Goal: Task Accomplishment & Management: Complete application form

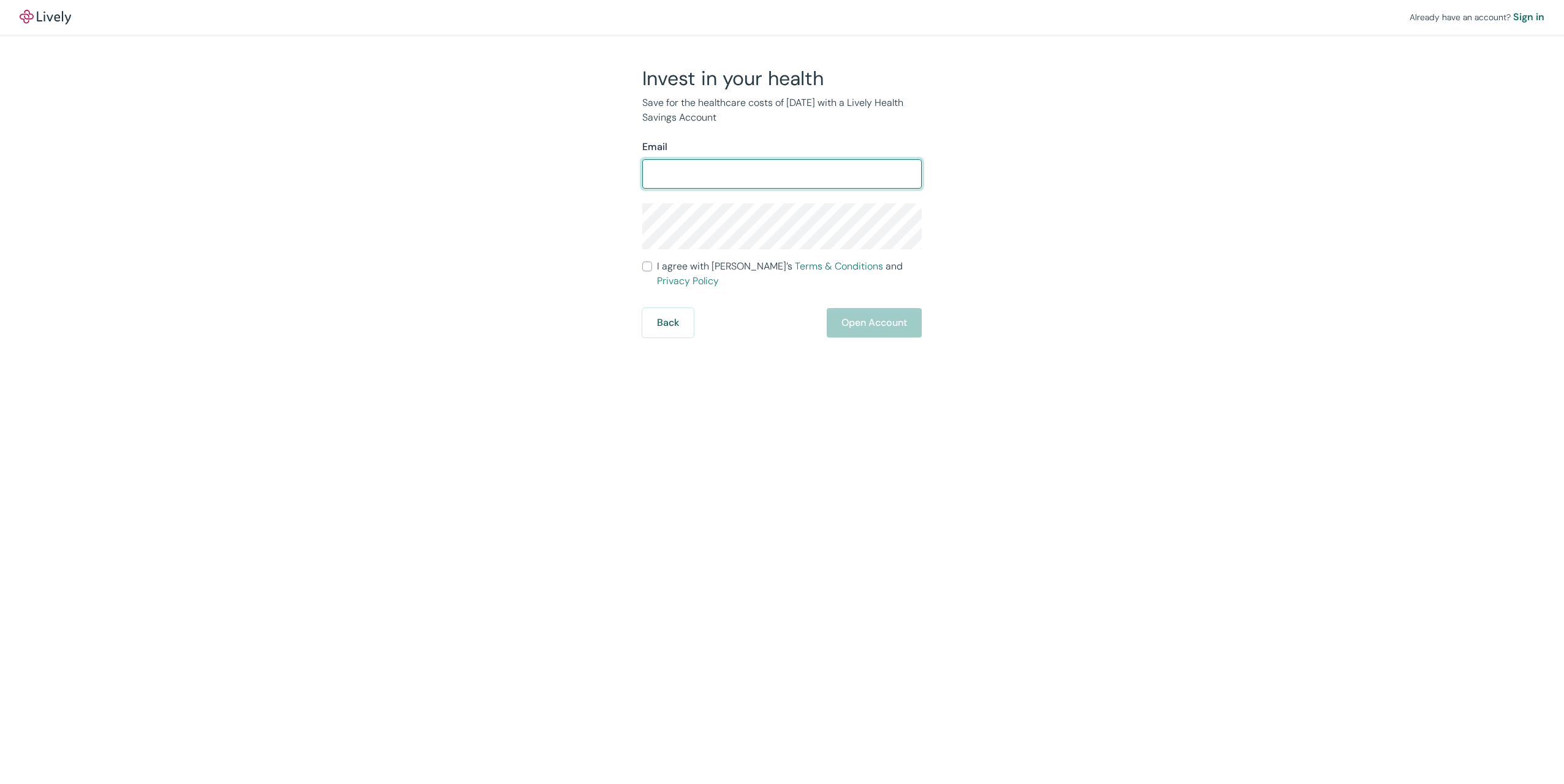
click at [662, 179] on input "Email" at bounding box center [782, 174] width 279 height 25
type input "[EMAIL_ADDRESS][DOMAIN_NAME]"
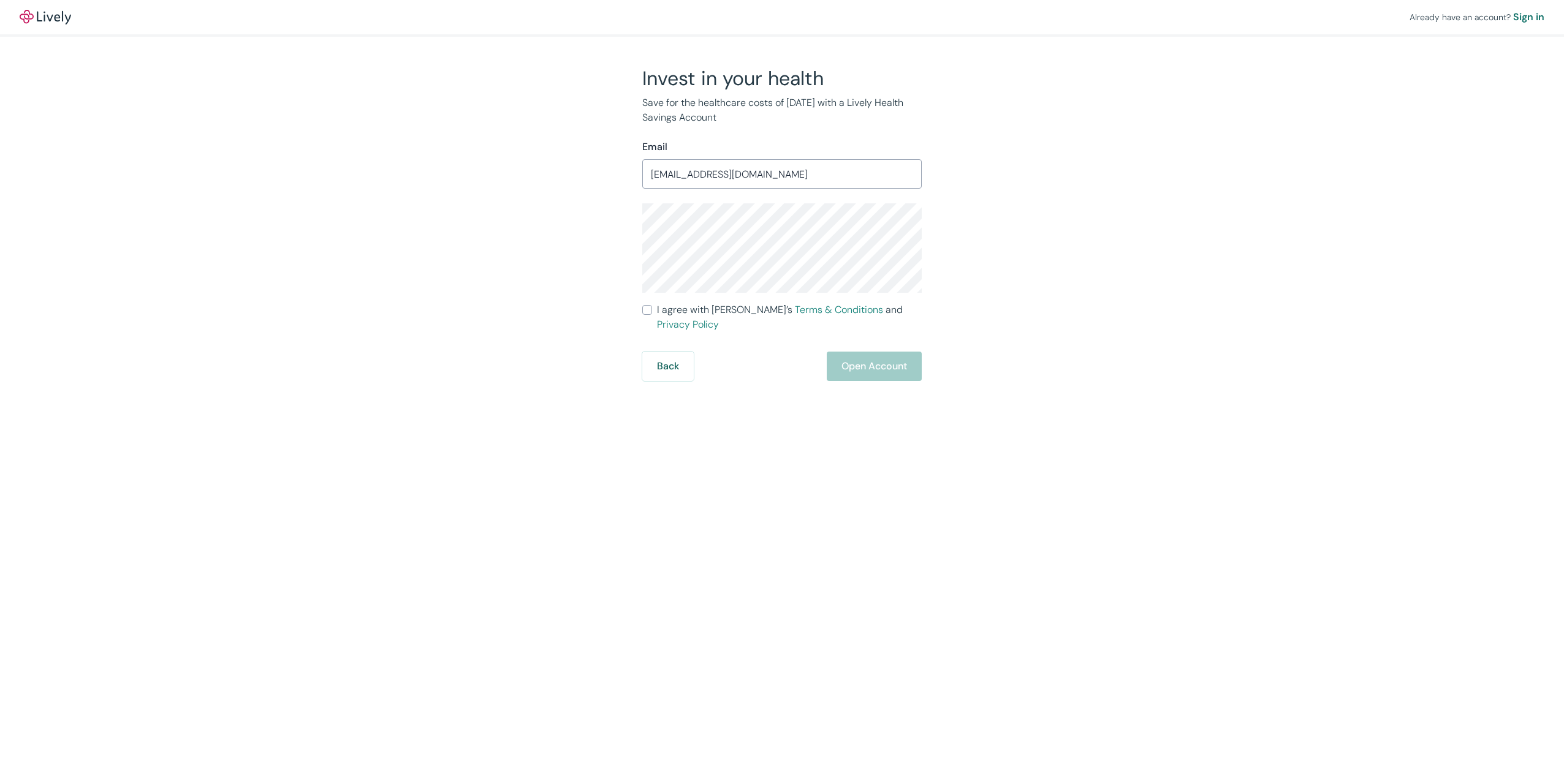
click at [646, 311] on input "I agree with Lively’s Terms & Conditions and Privacy Policy" at bounding box center [647, 310] width 10 height 10
checkbox input "true"
click at [881, 351] on button "Open Account" at bounding box center [874, 366] width 95 height 29
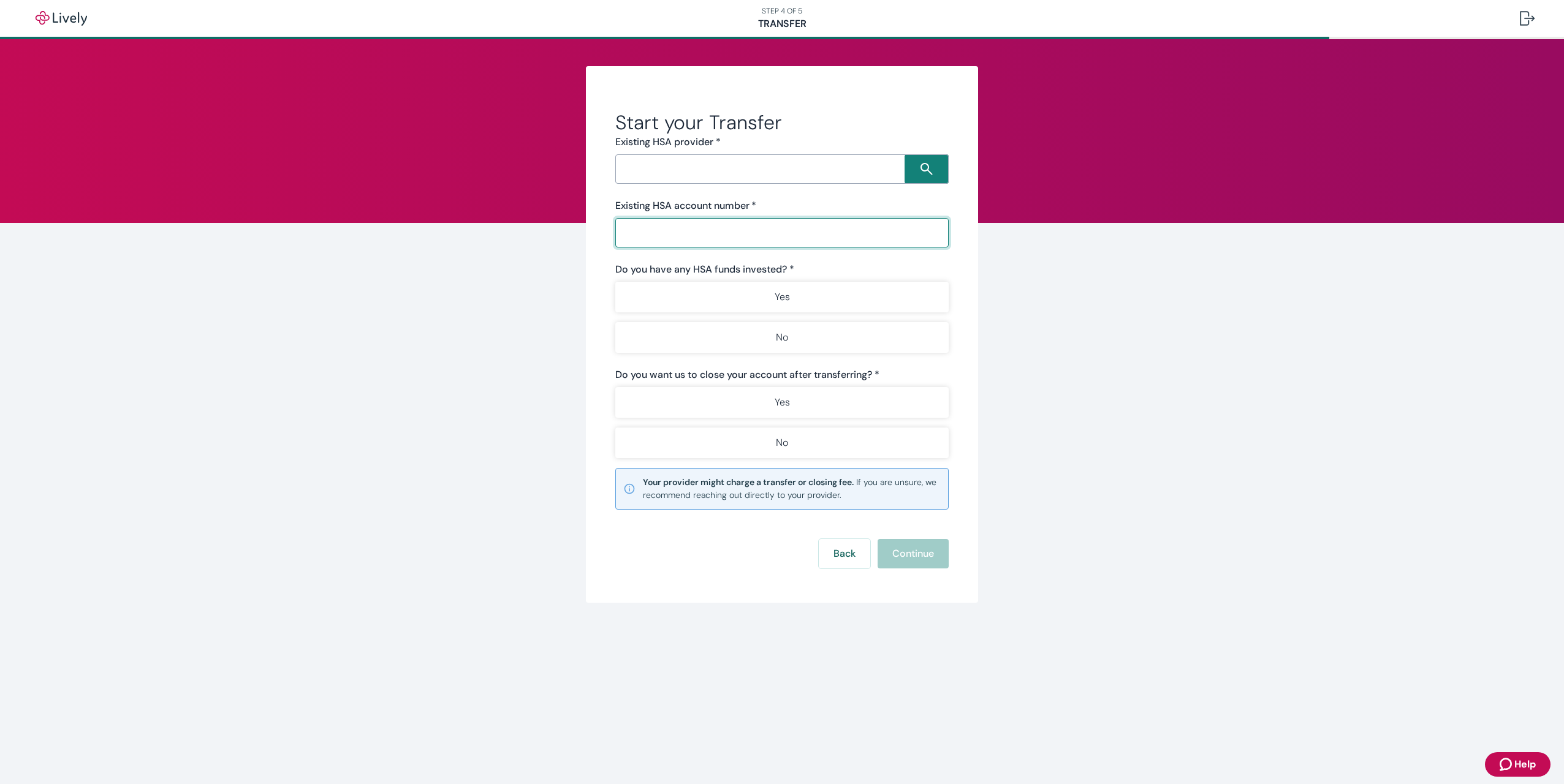
click at [662, 236] on input "Existing HSA account number   *" at bounding box center [778, 233] width 325 height 25
click at [715, 166] on input "Search input" at bounding box center [762, 169] width 285 height 17
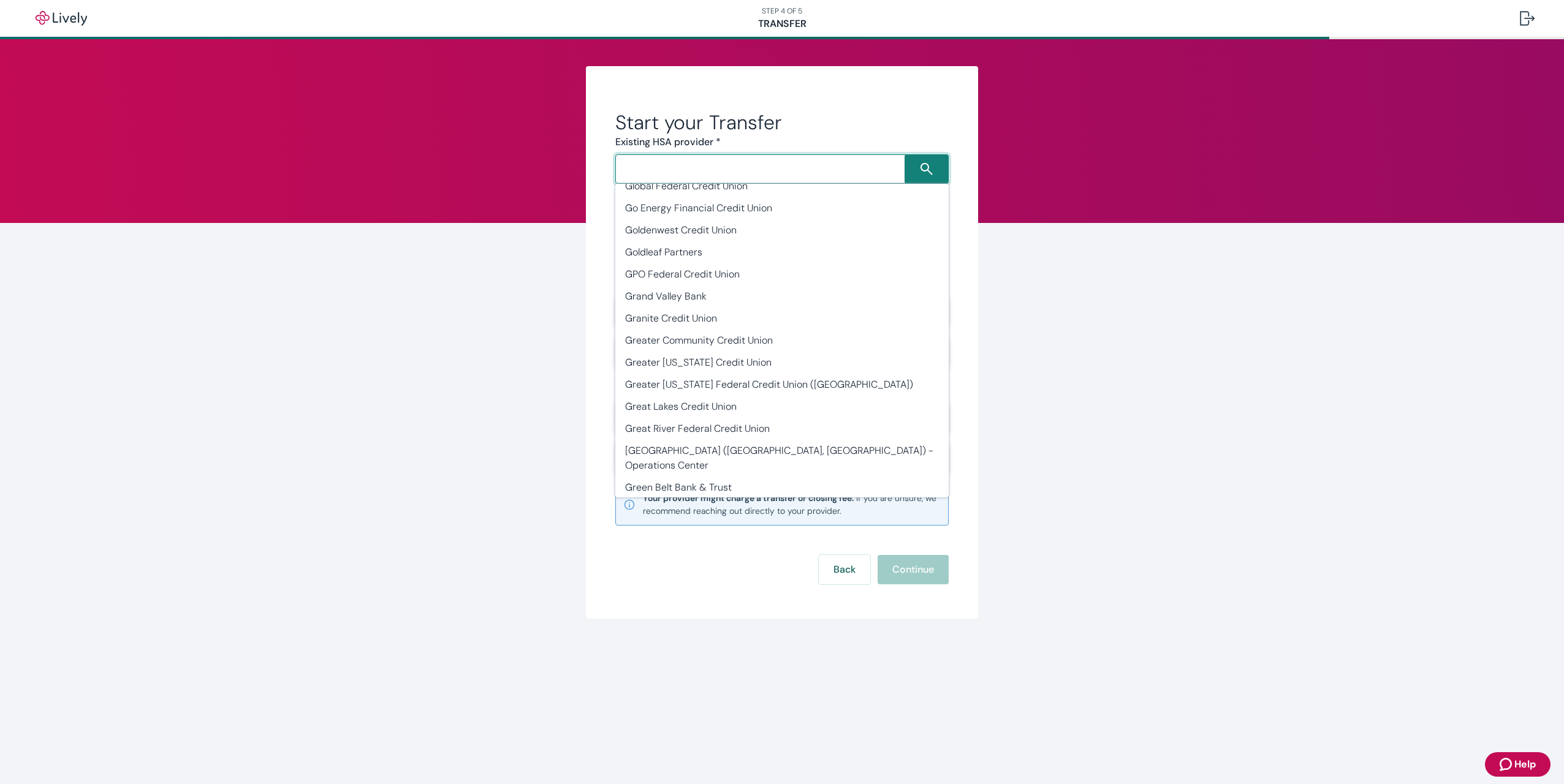
scroll to position [15217, 0]
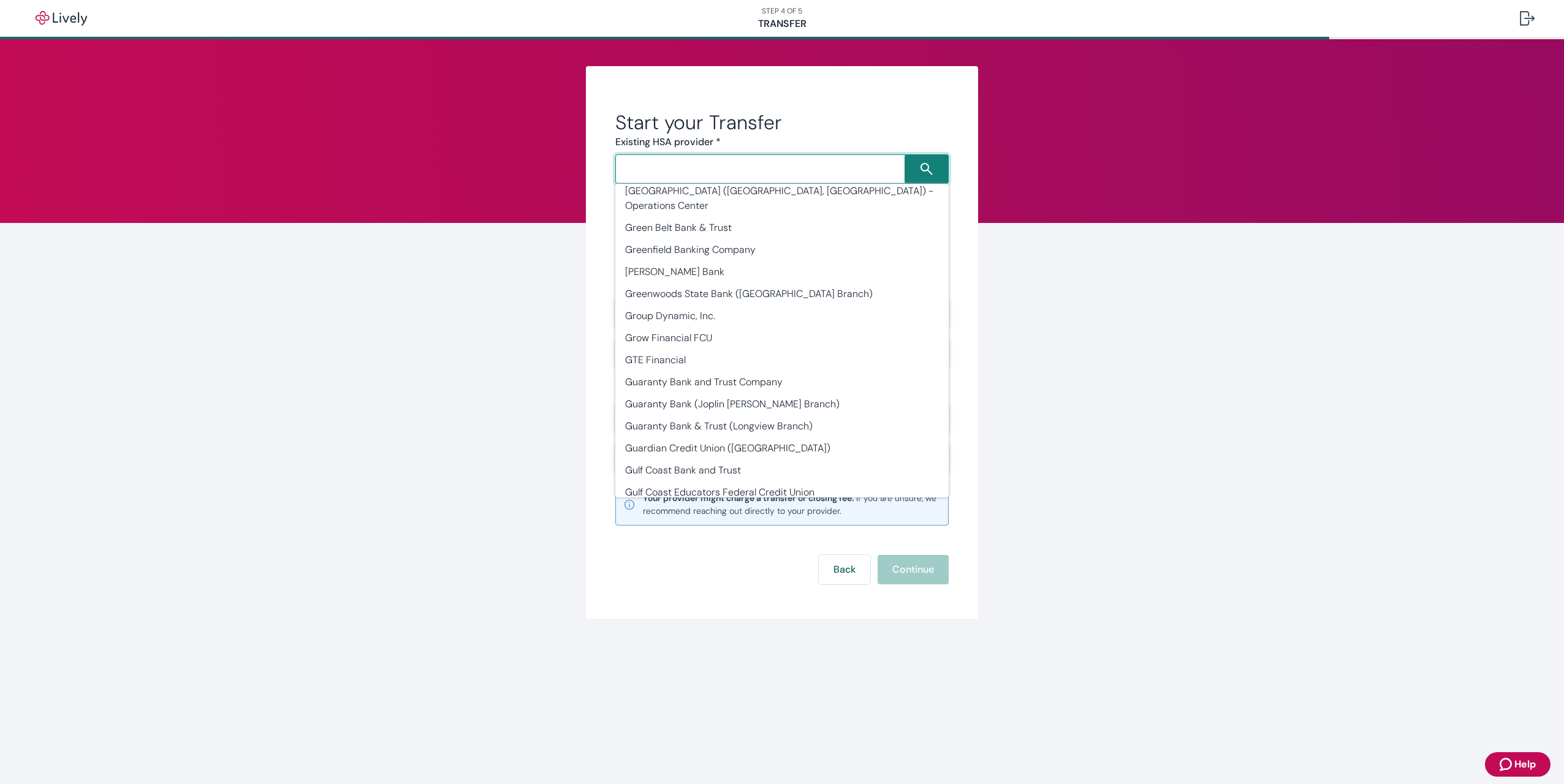
click at [683, 746] on li "HealthEquity" at bounding box center [782, 757] width 333 height 22
type input "HealthEquity"
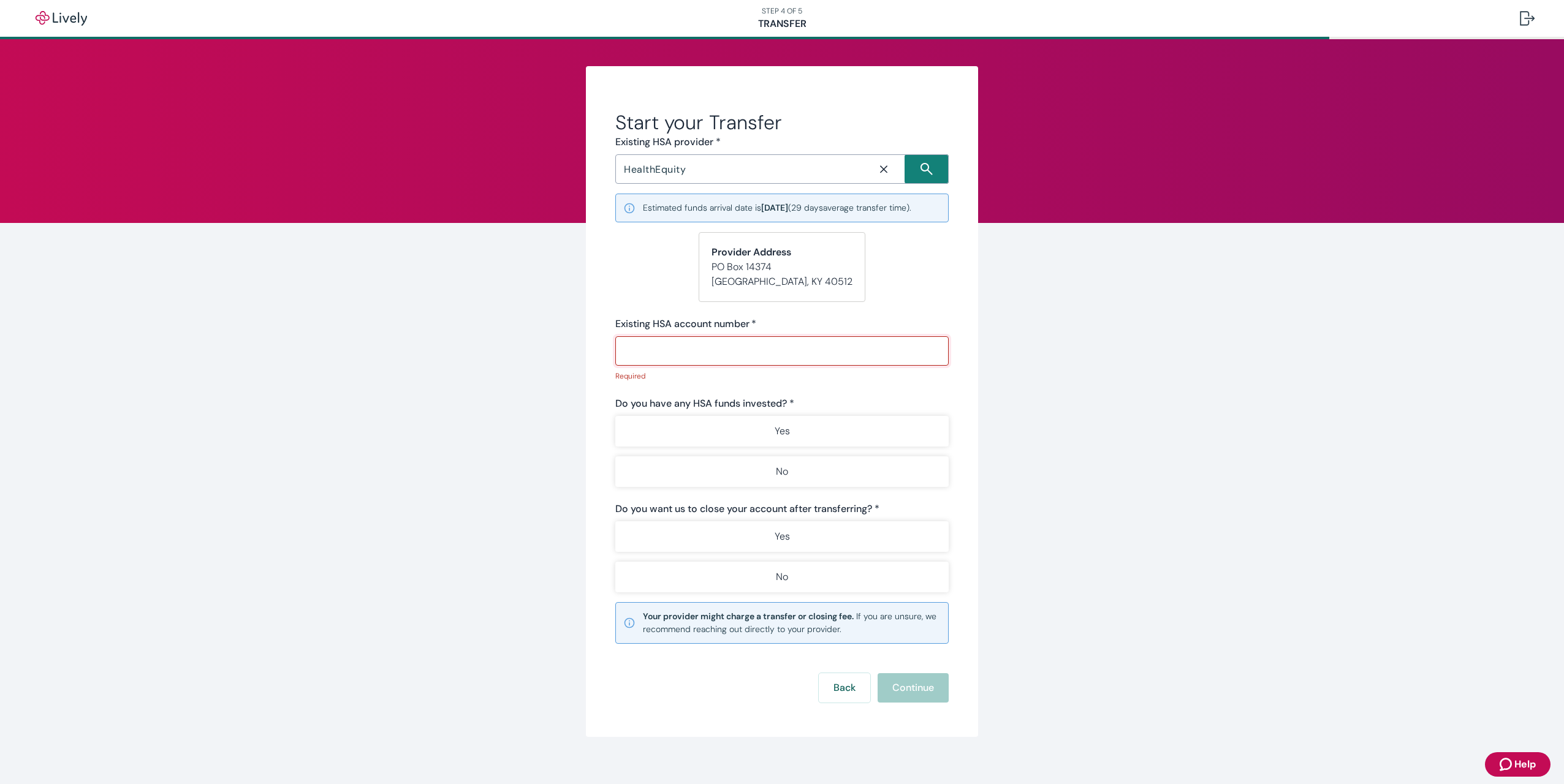
click at [650, 350] on input "Existing HSA account number   *" at bounding box center [778, 351] width 325 height 25
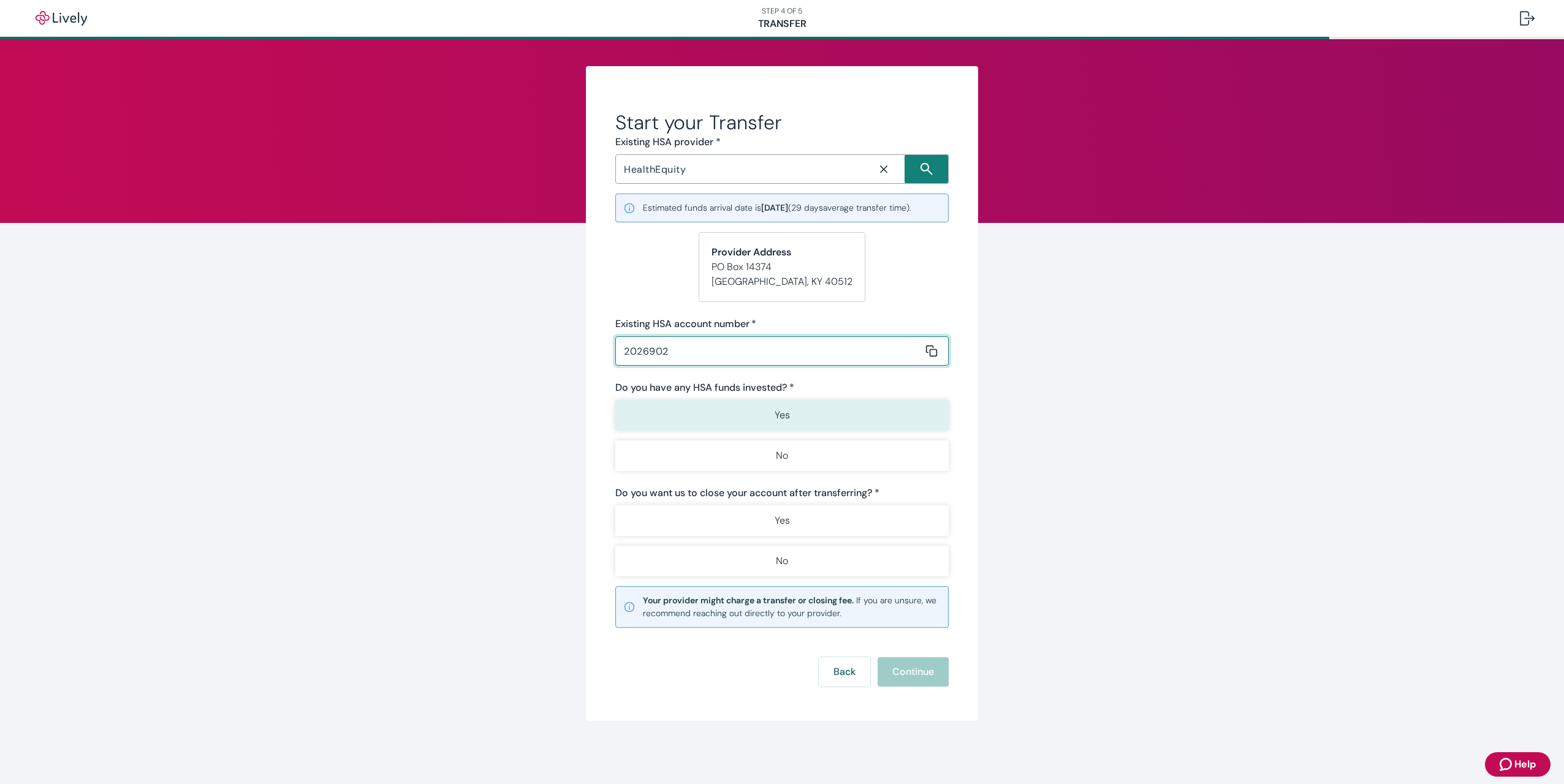
type input "2026902"
click at [778, 417] on p "Yes" at bounding box center [782, 416] width 15 height 15
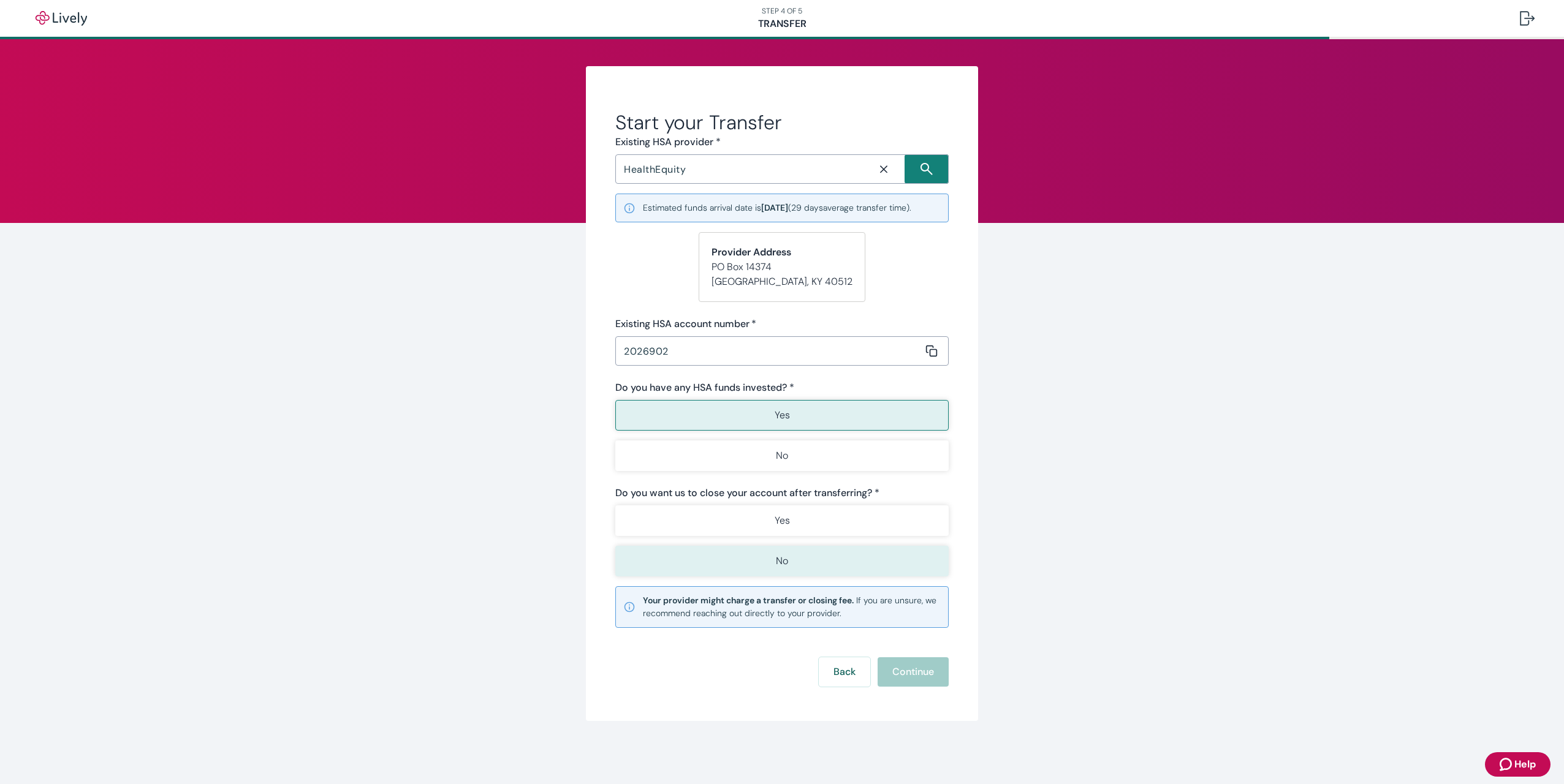
click at [776, 556] on p "No" at bounding box center [782, 562] width 12 height 15
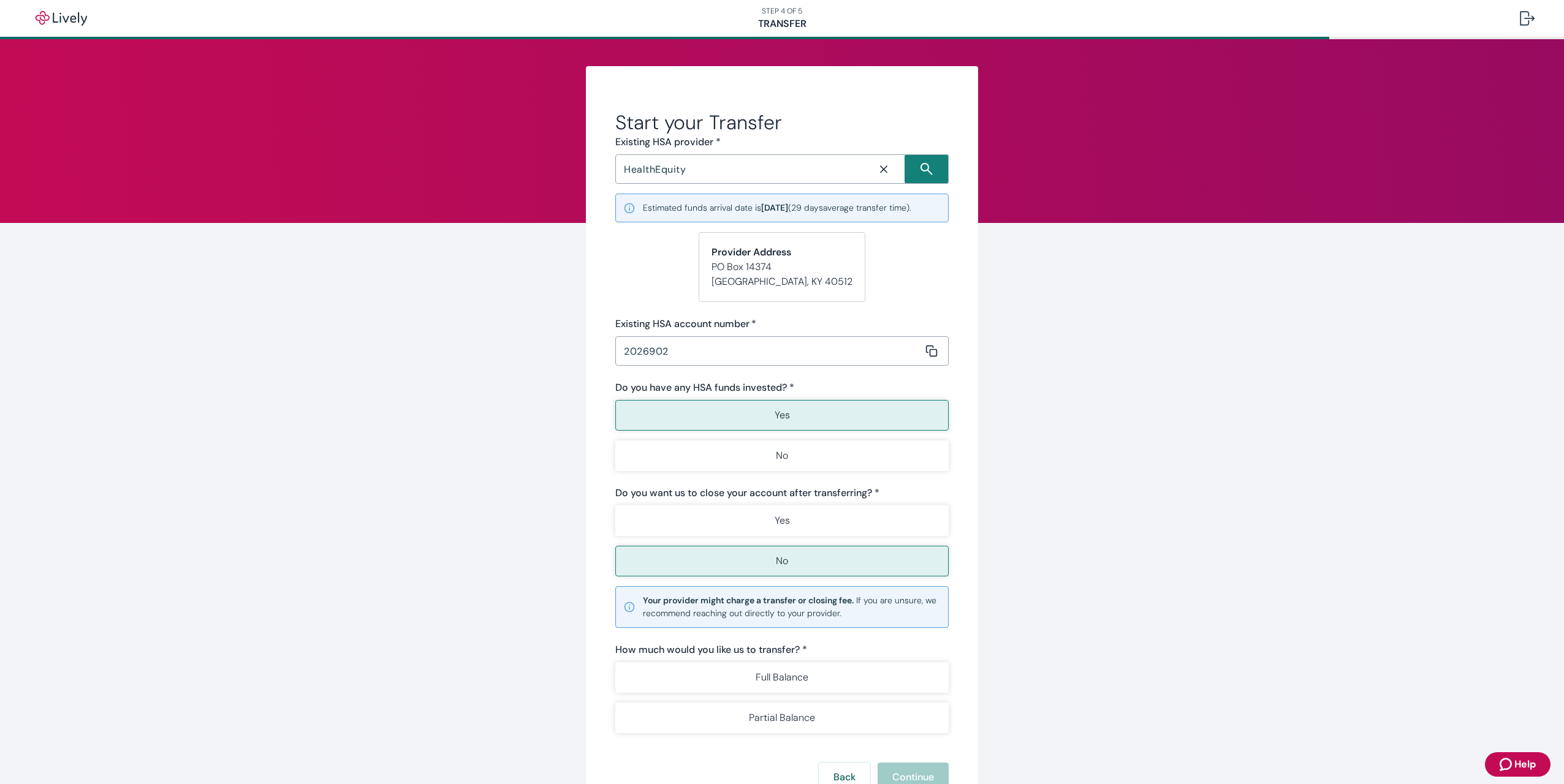
scroll to position [61, 0]
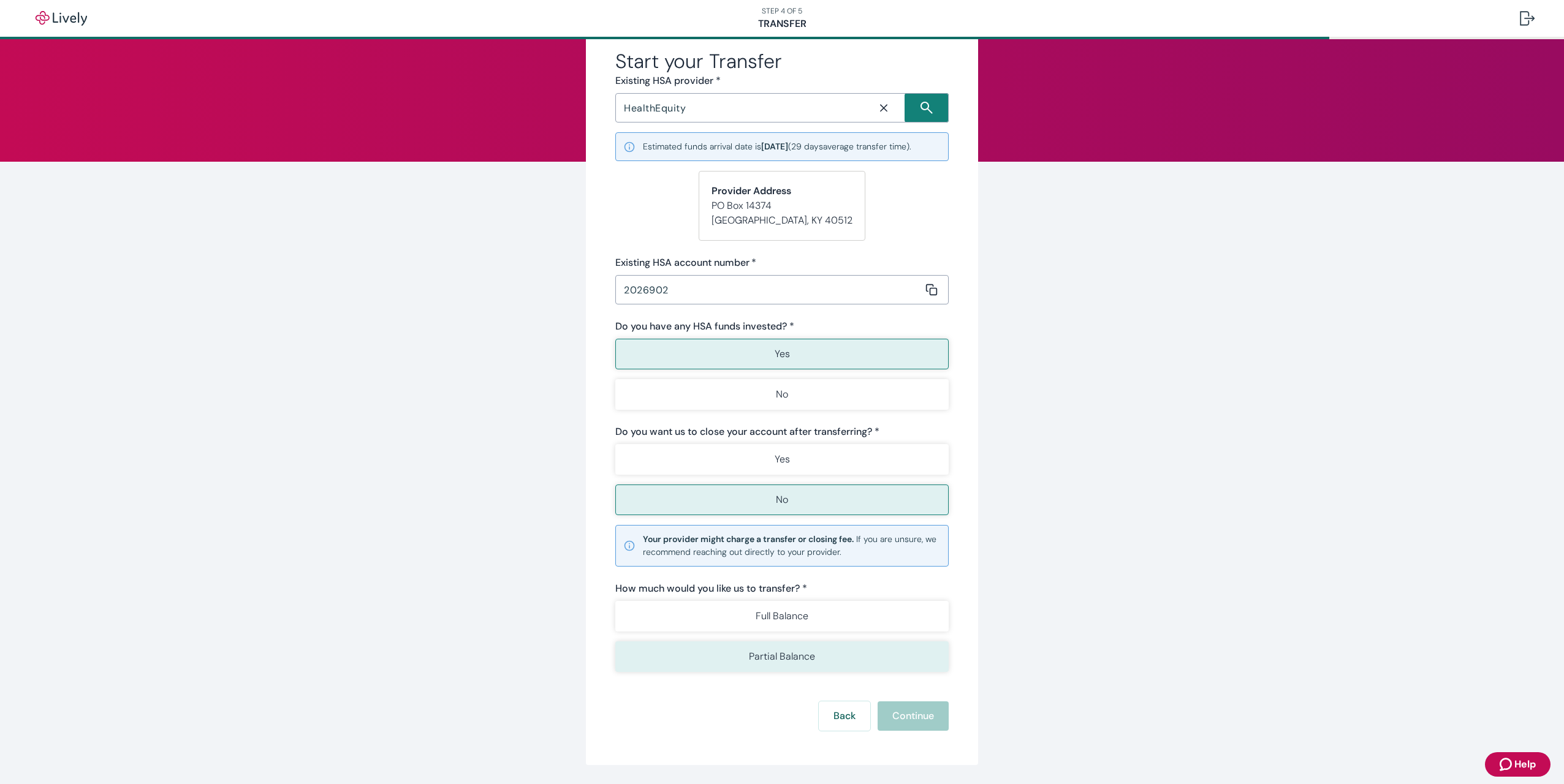
click at [776, 652] on p "Partial Balance" at bounding box center [782, 657] width 66 height 15
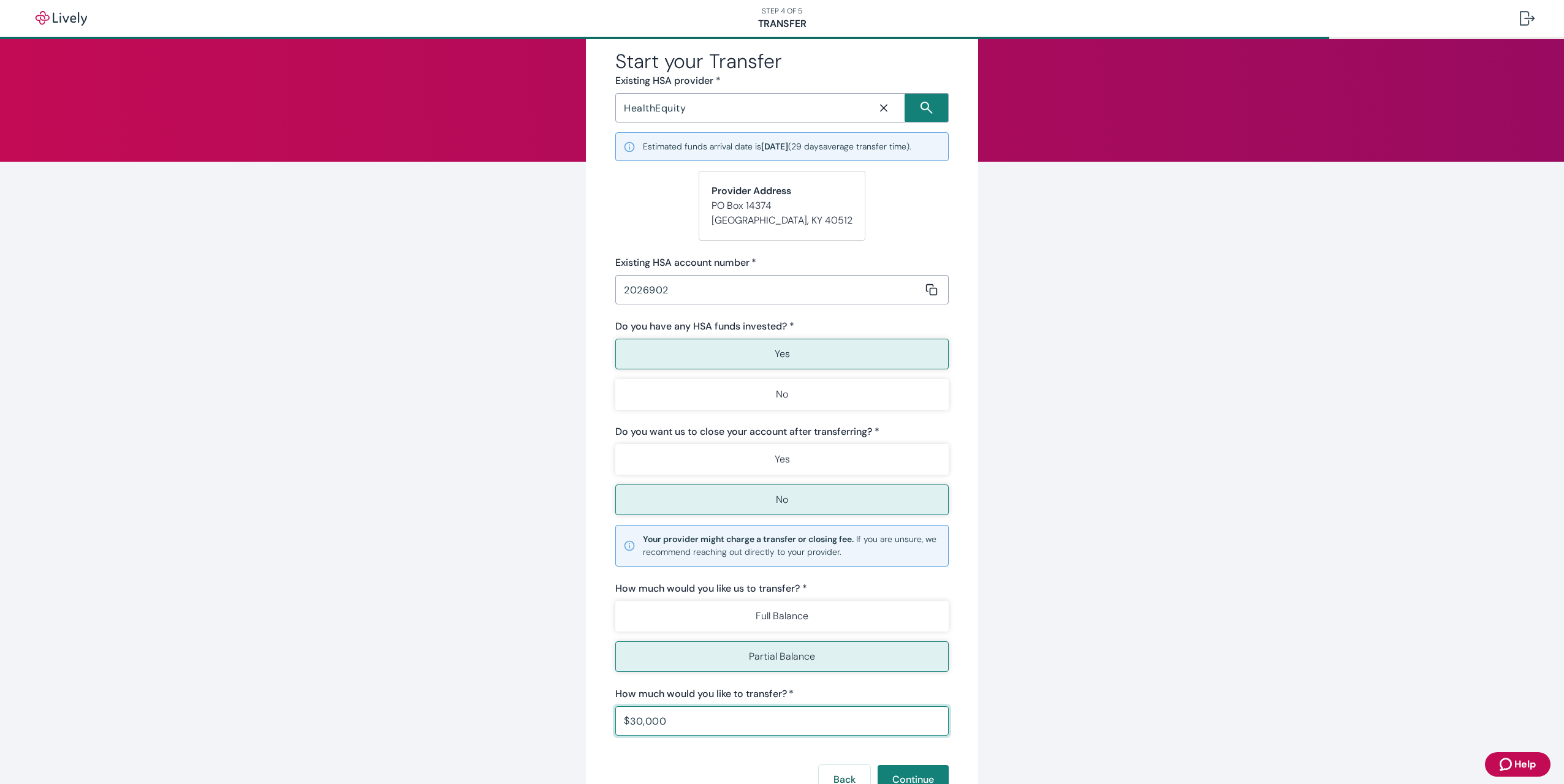
scroll to position [123, 0]
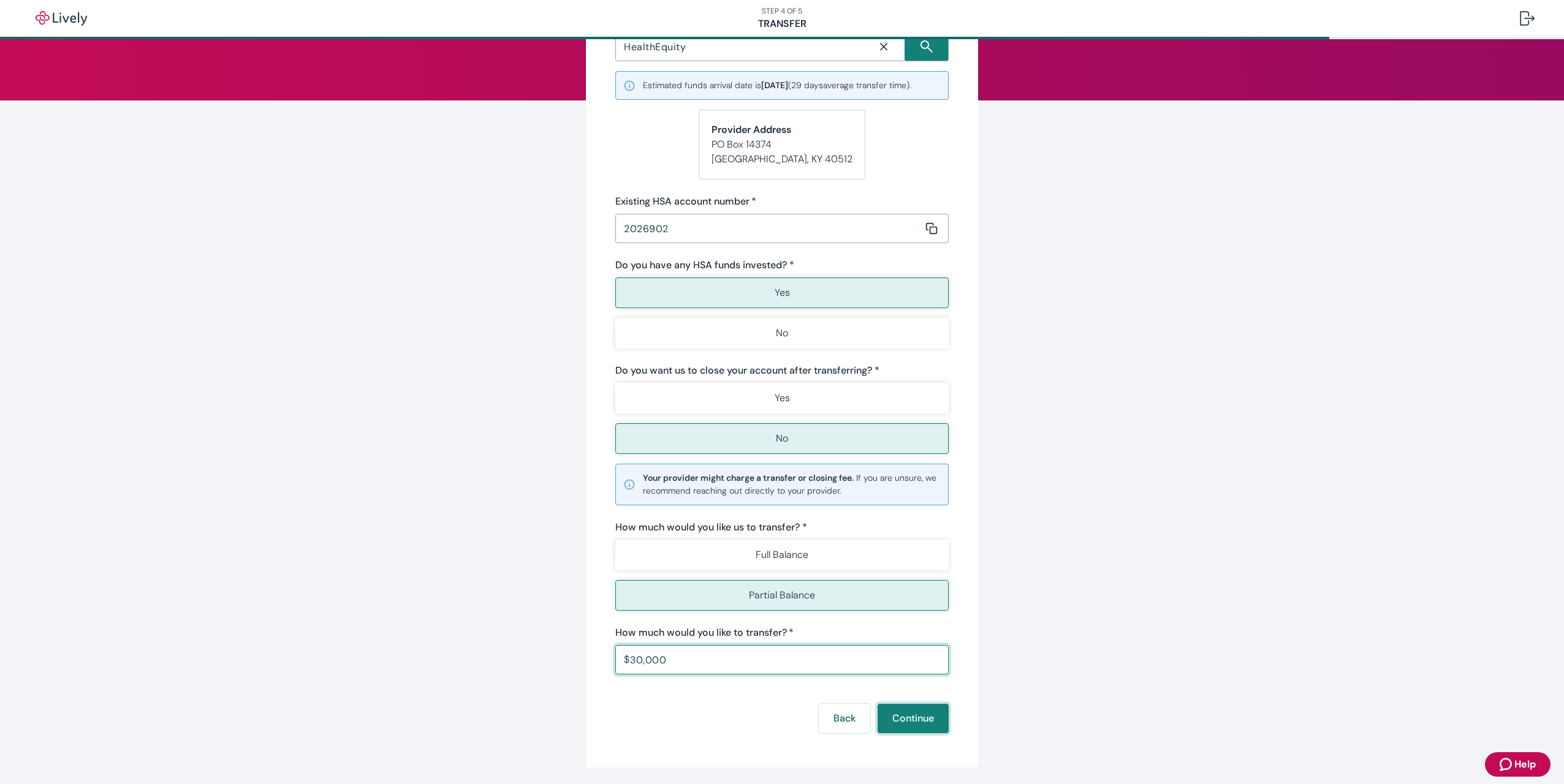
type input "30,000.00"
click at [910, 722] on button "Continue" at bounding box center [913, 718] width 71 height 29
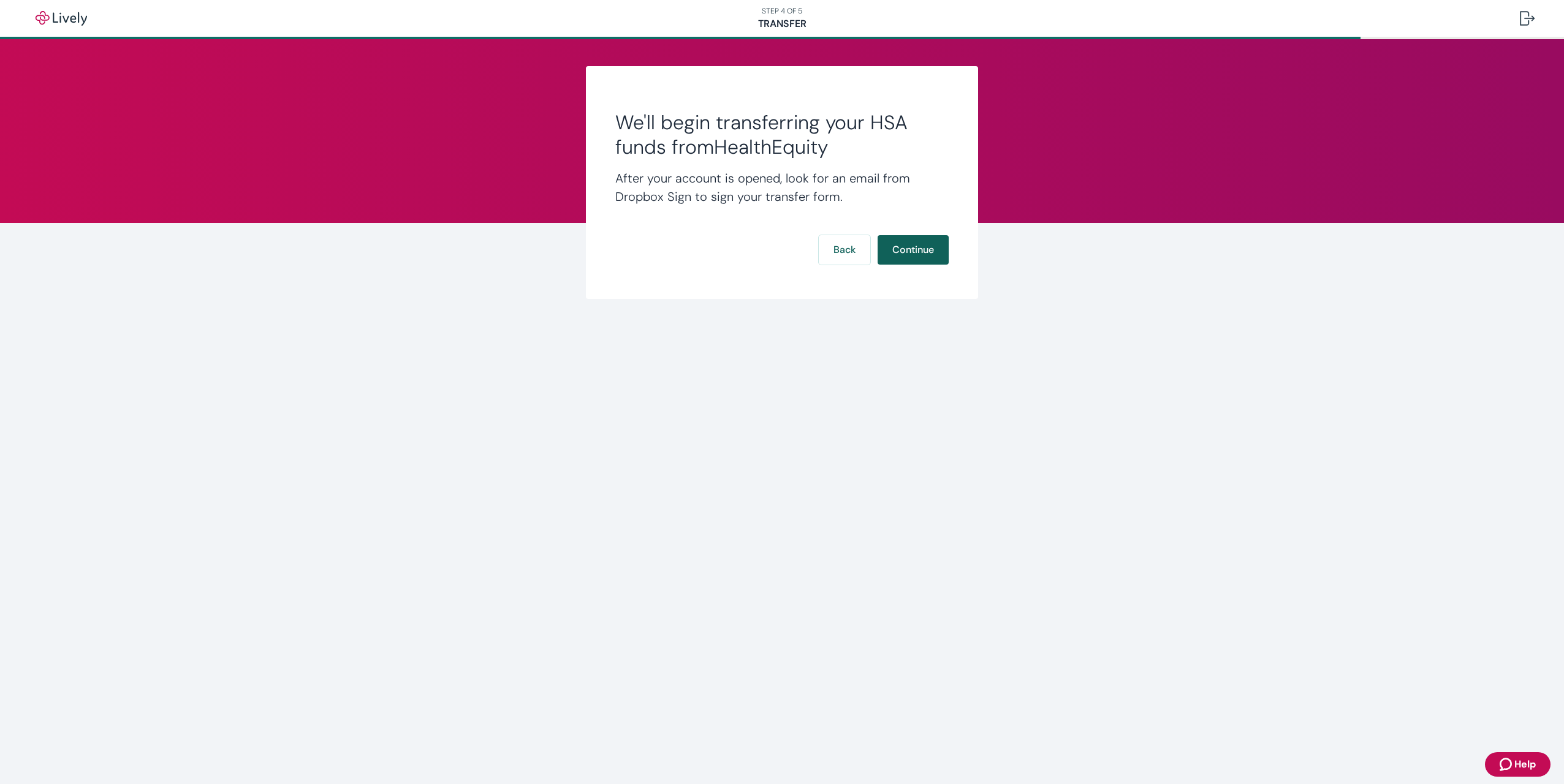
click at [917, 251] on button "Continue" at bounding box center [913, 250] width 71 height 29
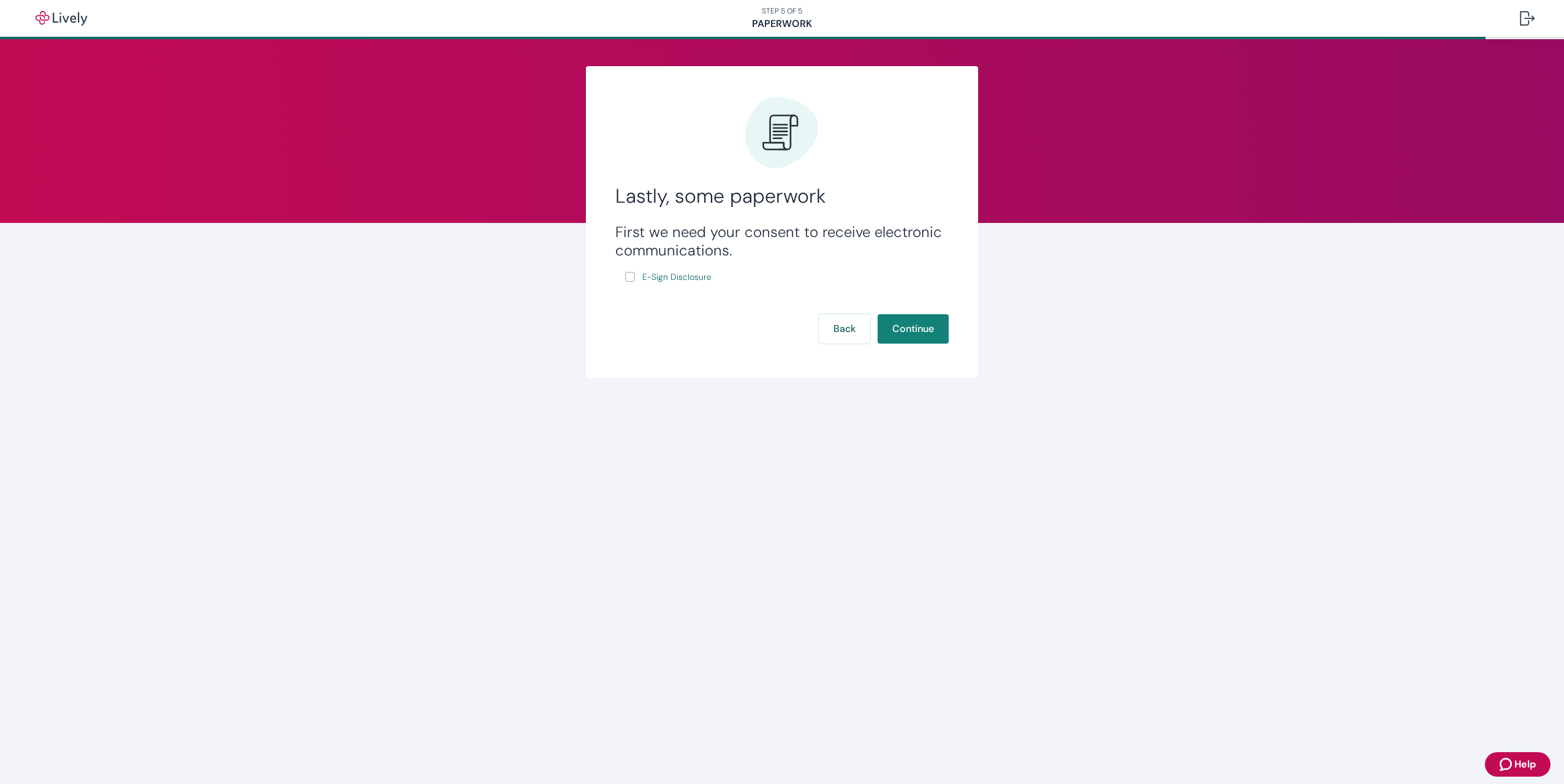
click at [631, 276] on input "E-Sign Disclosure" at bounding box center [630, 277] width 10 height 10
checkbox input "true"
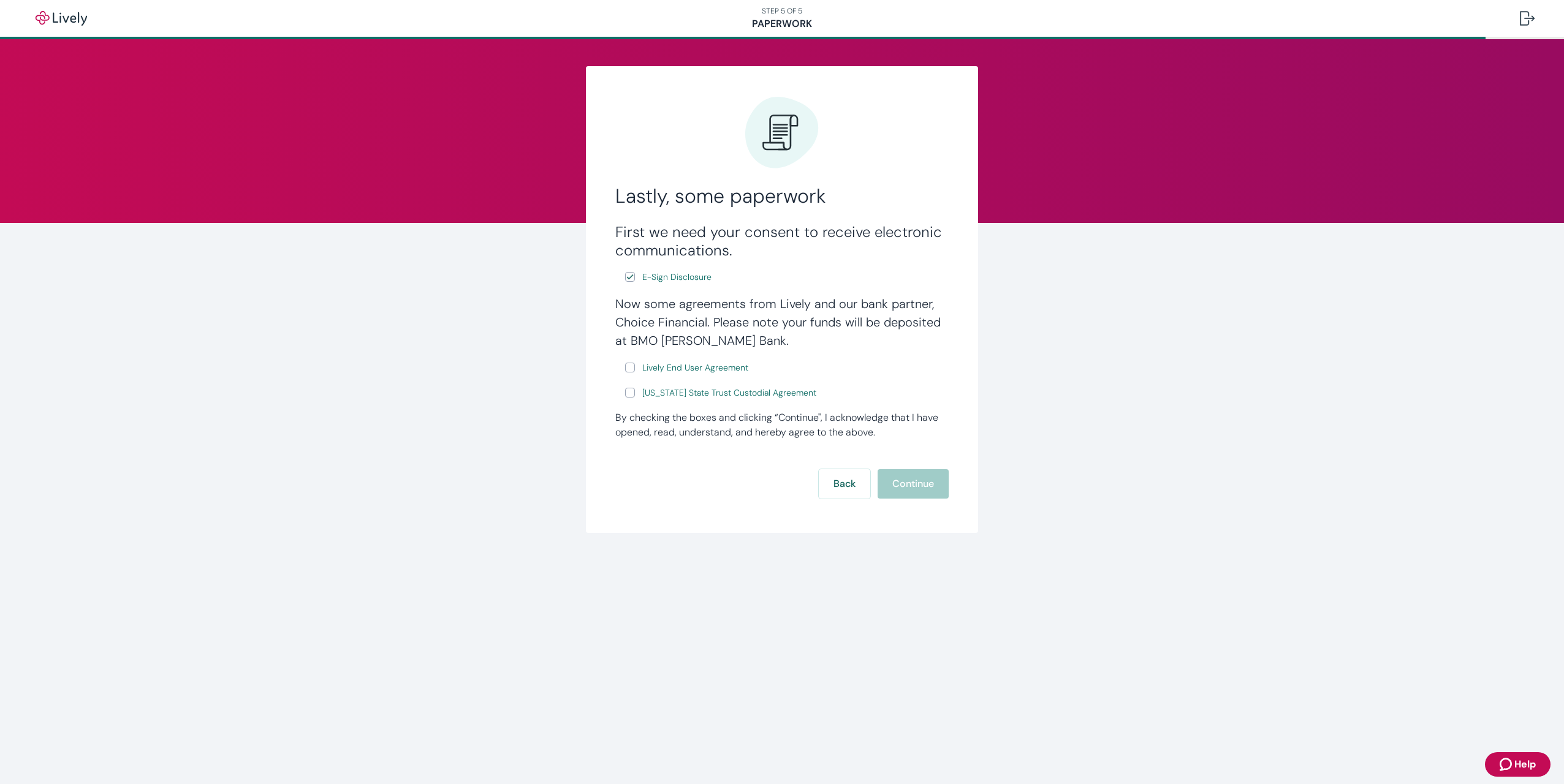
click at [629, 368] on input "Lively End User Agreement" at bounding box center [630, 367] width 10 height 10
checkbox input "true"
click at [629, 392] on input "[US_STATE] State Trust Custodial Agreement" at bounding box center [630, 392] width 10 height 10
checkbox input "true"
click at [913, 486] on button "Continue" at bounding box center [913, 484] width 71 height 29
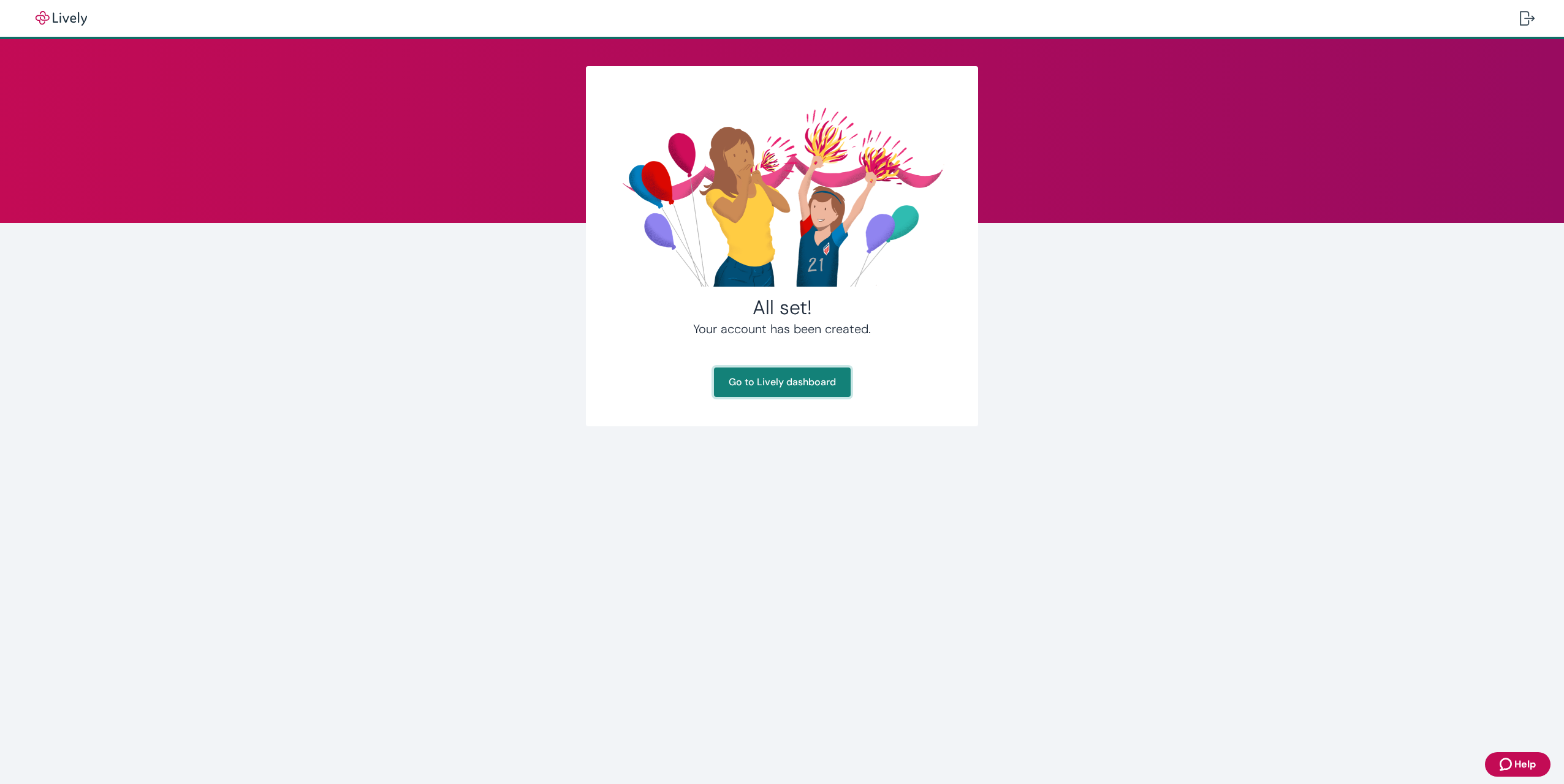
click at [751, 380] on link "Go to Lively dashboard" at bounding box center [782, 382] width 137 height 29
